Goal: Complete application form

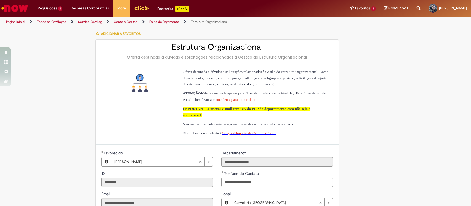
select select "**********"
